Goal: Transaction & Acquisition: Purchase product/service

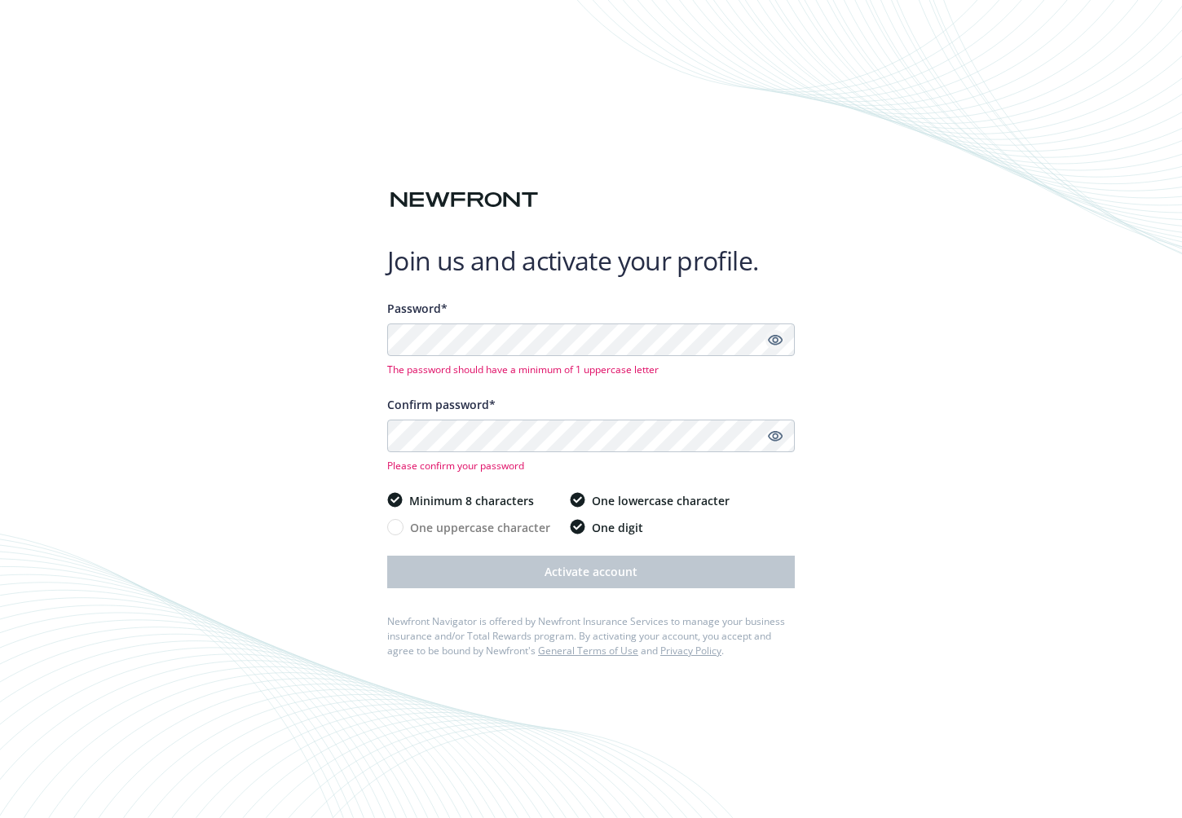
click at [774, 338] on icon "Show password" at bounding box center [775, 340] width 15 height 15
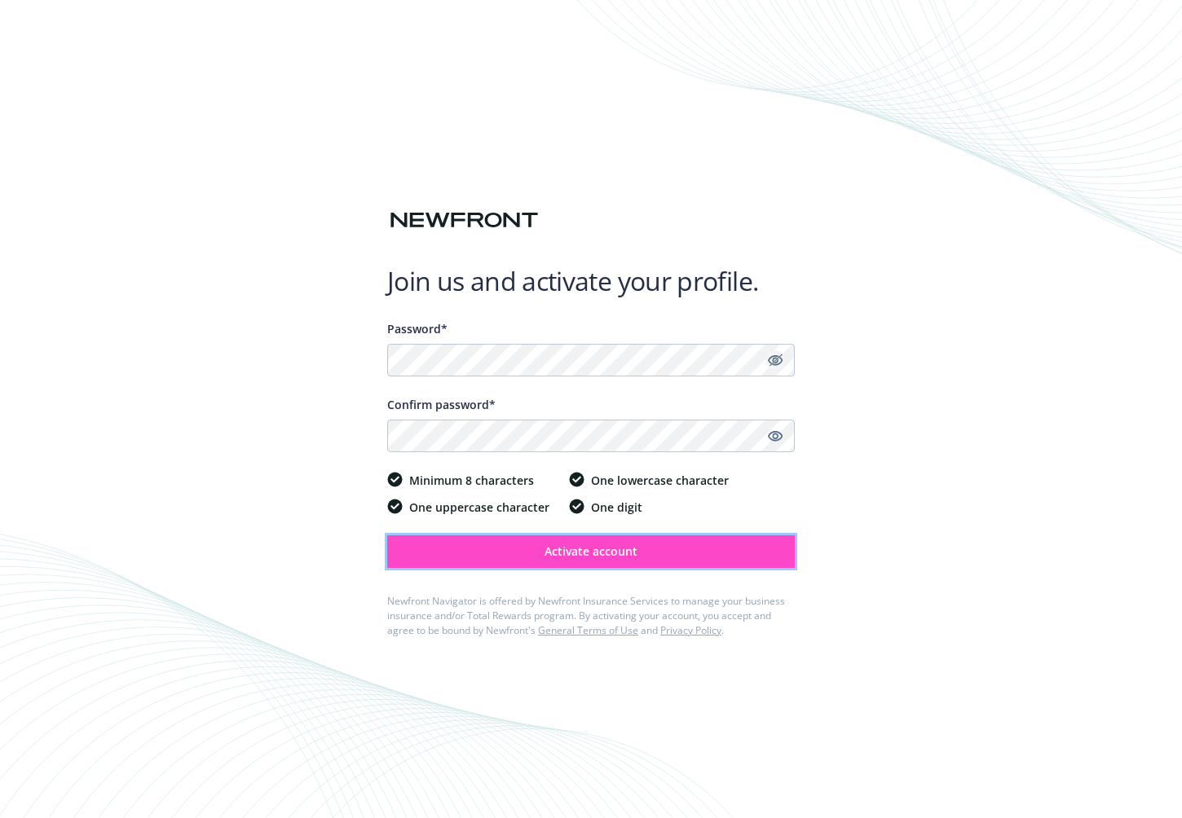
click at [593, 554] on span "Activate account" at bounding box center [591, 551] width 93 height 15
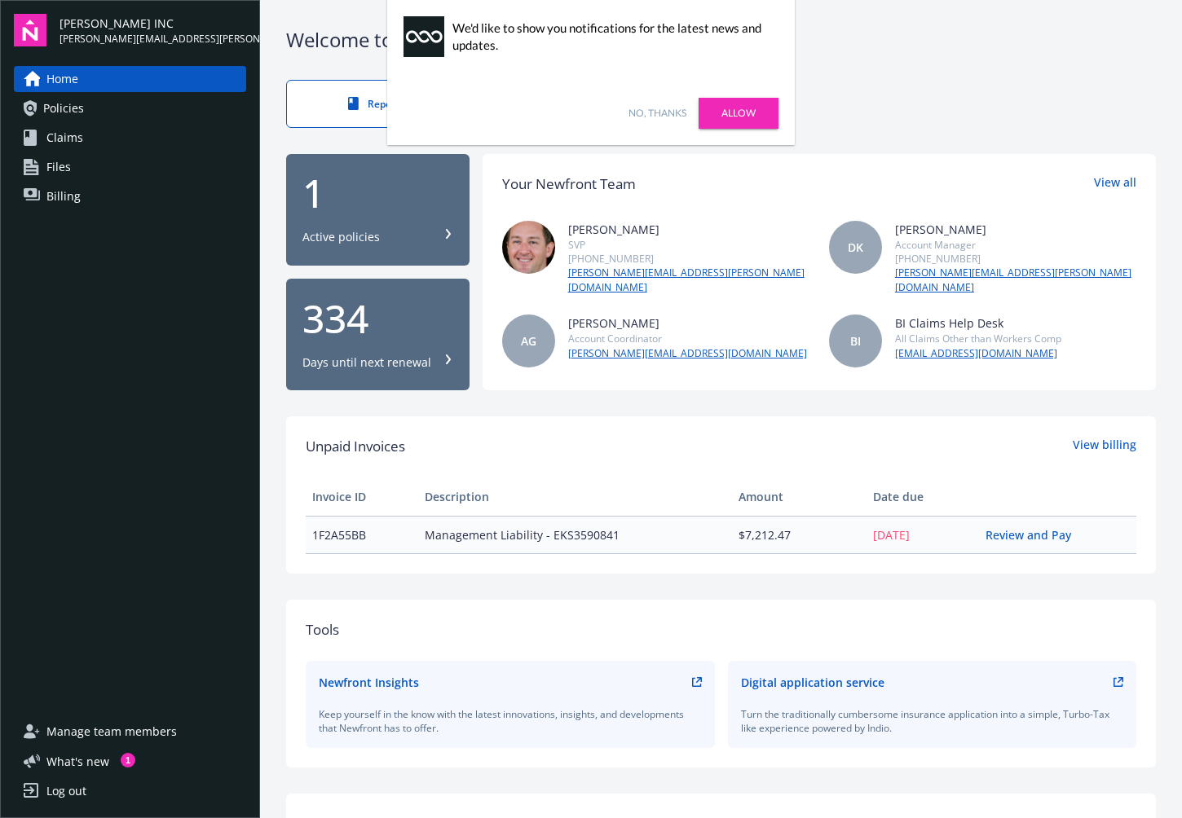
click at [650, 110] on link "No, thanks" at bounding box center [657, 113] width 58 height 15
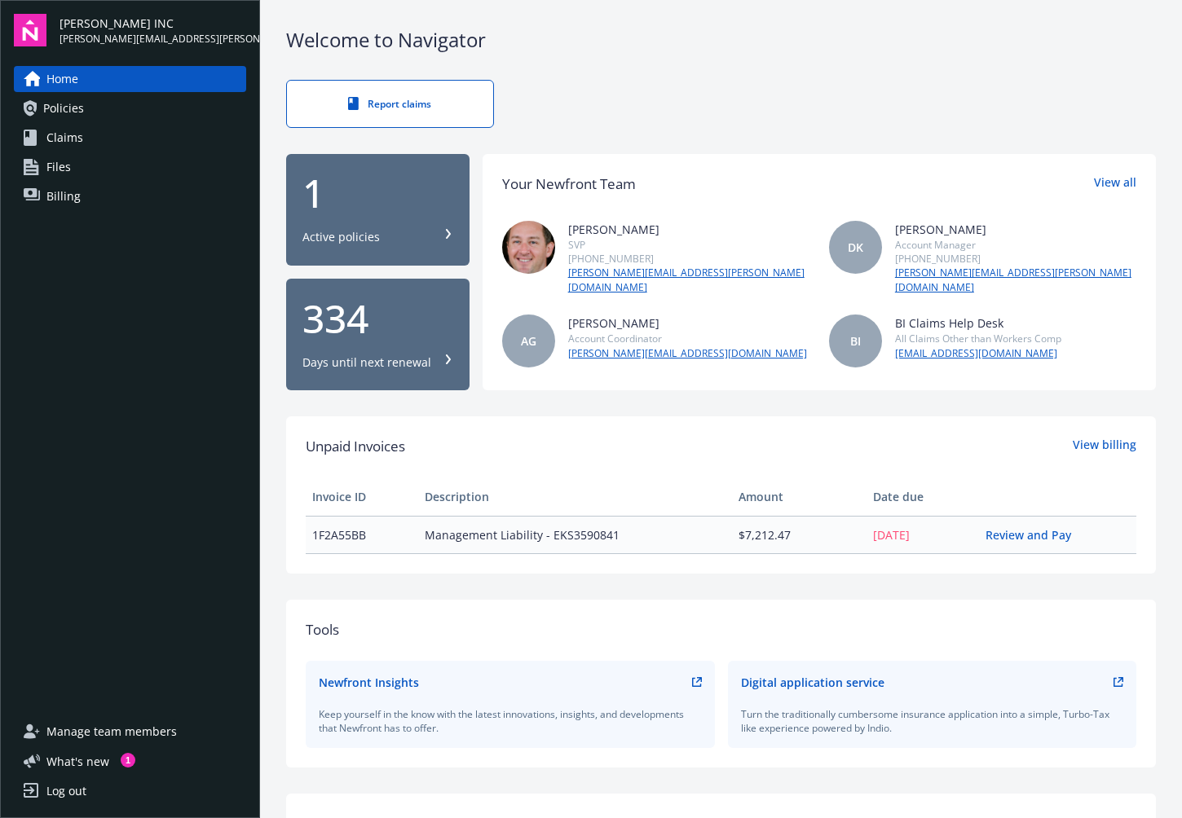
click at [761, 96] on div "Report claims" at bounding box center [721, 104] width 870 height 48
click at [1007, 531] on link "Review and Pay" at bounding box center [1034, 534] width 99 height 15
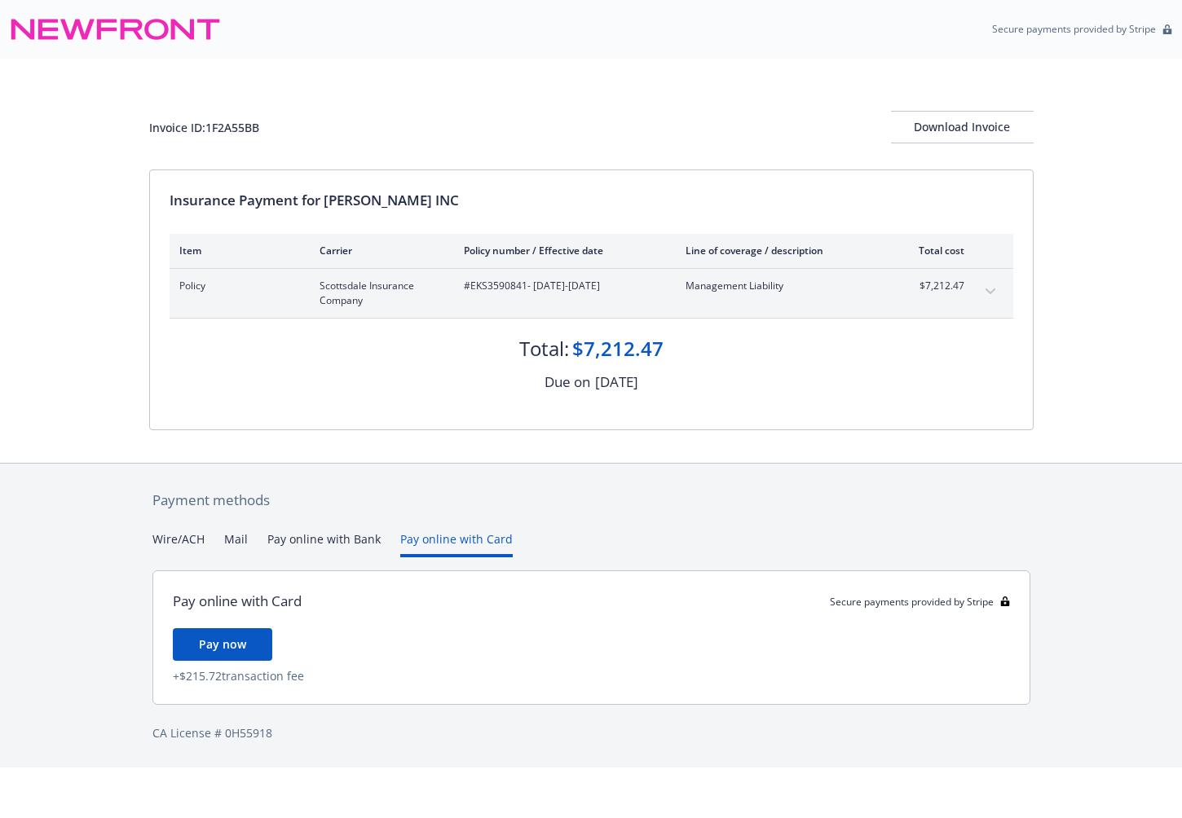
click at [436, 537] on button "Pay online with Card" at bounding box center [456, 544] width 112 height 27
click at [234, 646] on span "Pay now" at bounding box center [222, 644] width 47 height 15
click at [172, 537] on button "Wire/ACH" at bounding box center [178, 544] width 52 height 27
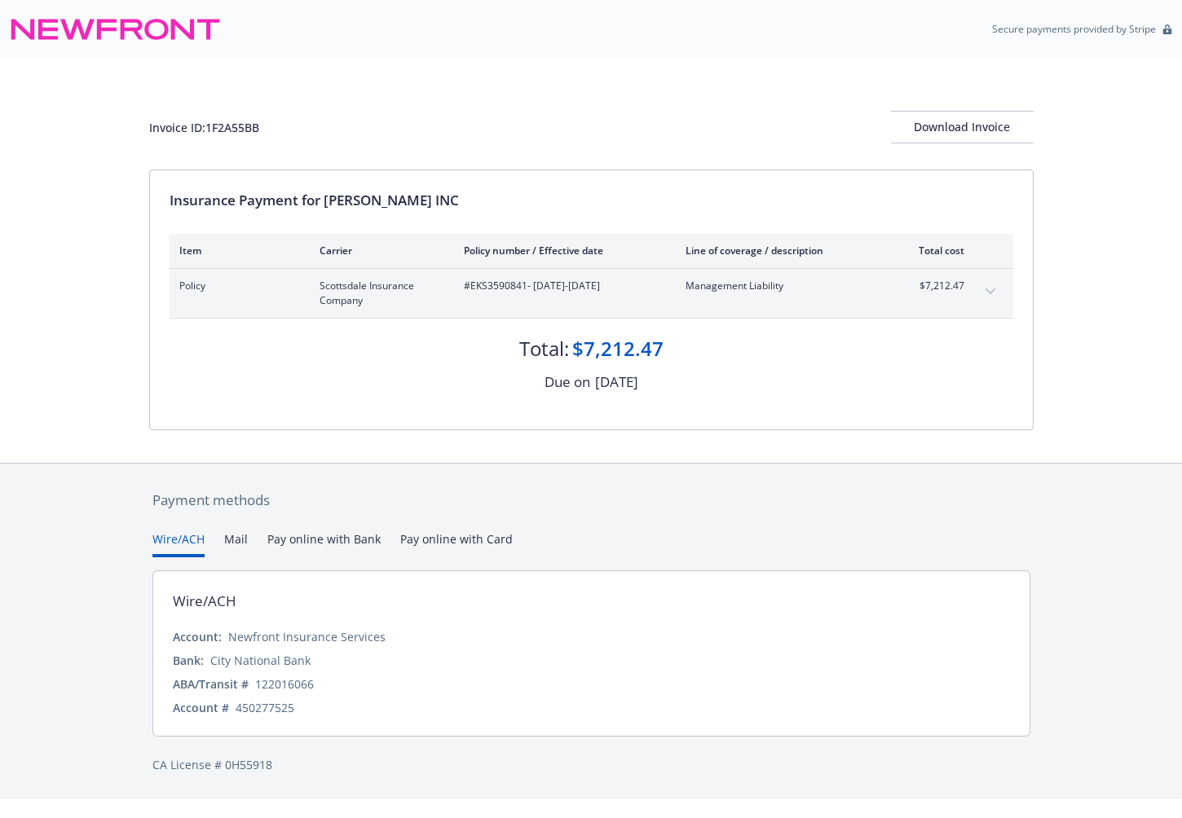
click at [337, 540] on button "Pay online with Bank" at bounding box center [323, 544] width 113 height 27
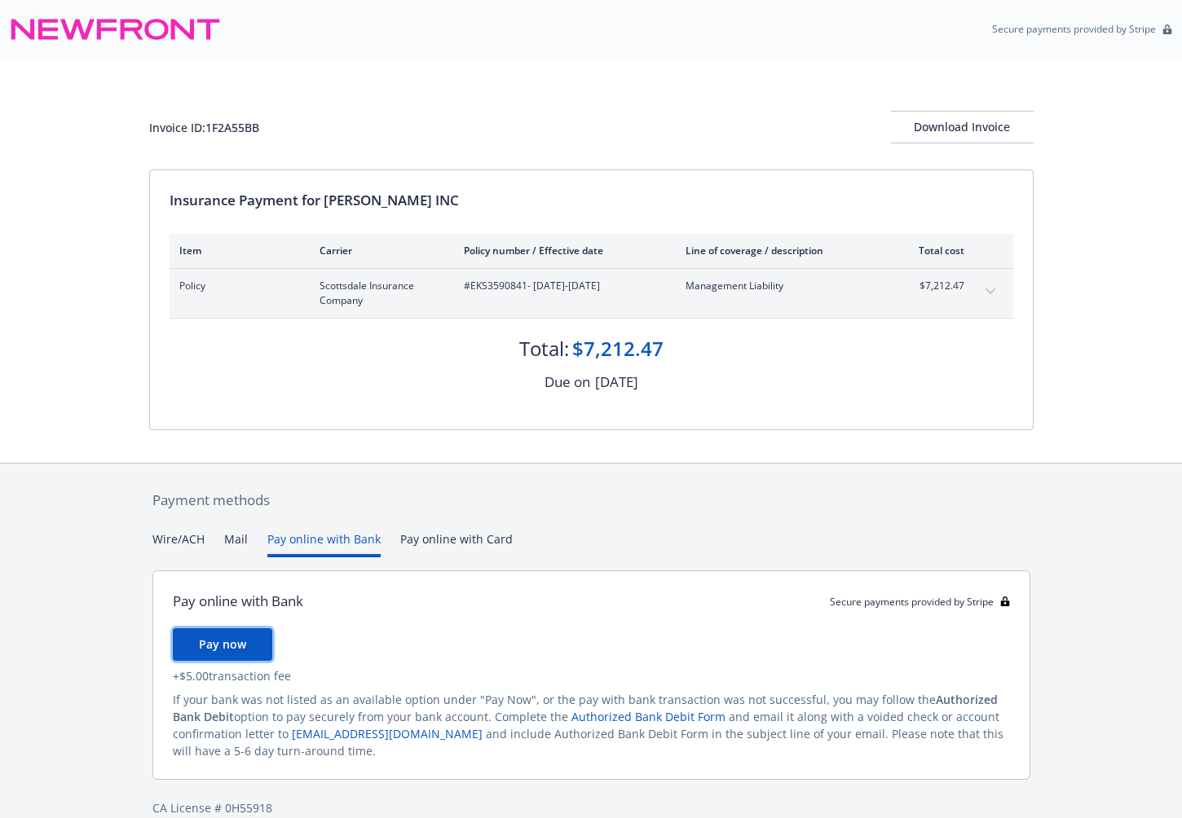
click at [245, 643] on button "Pay now" at bounding box center [222, 644] width 99 height 33
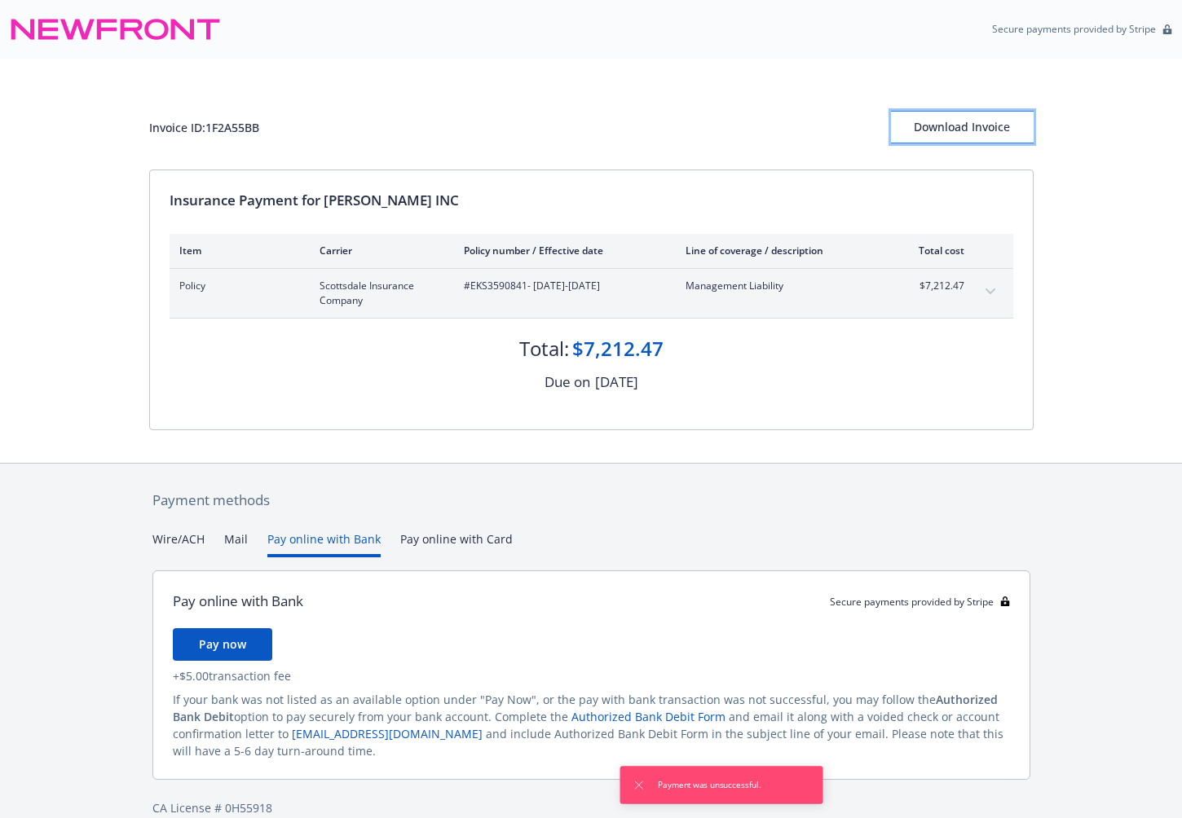
click at [979, 127] on div "Download Invoice" at bounding box center [962, 127] width 143 height 31
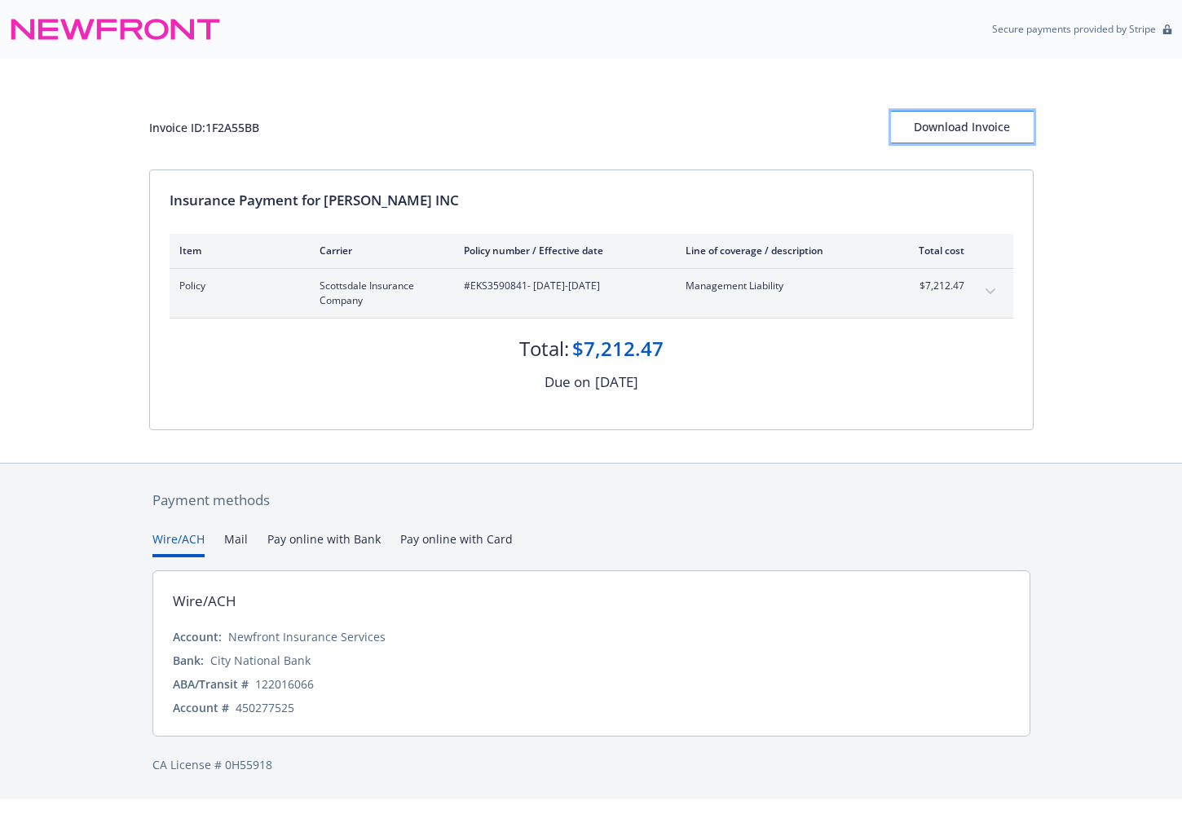
click at [970, 132] on div "Download Invoice" at bounding box center [962, 127] width 143 height 31
